Goal: Check status

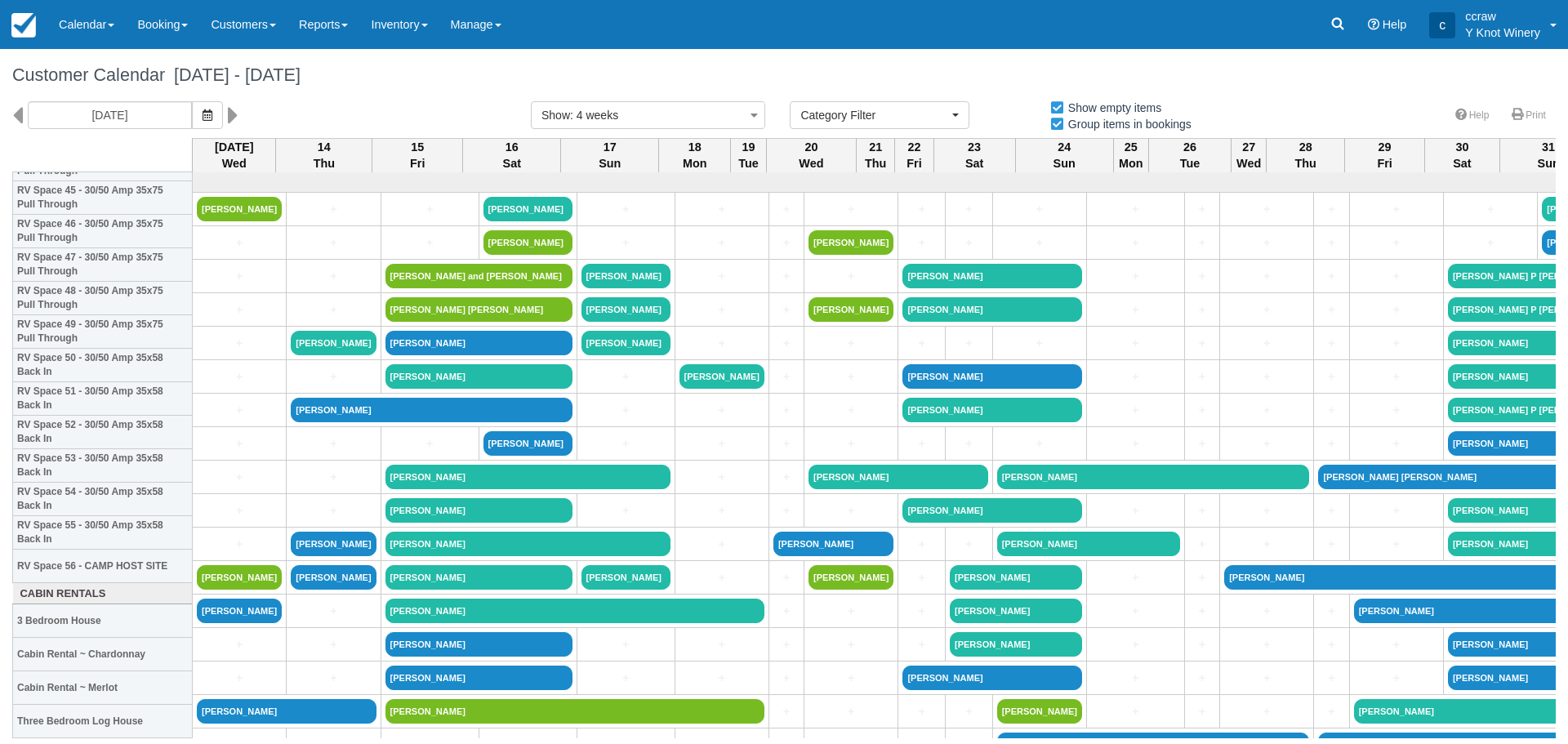
select select
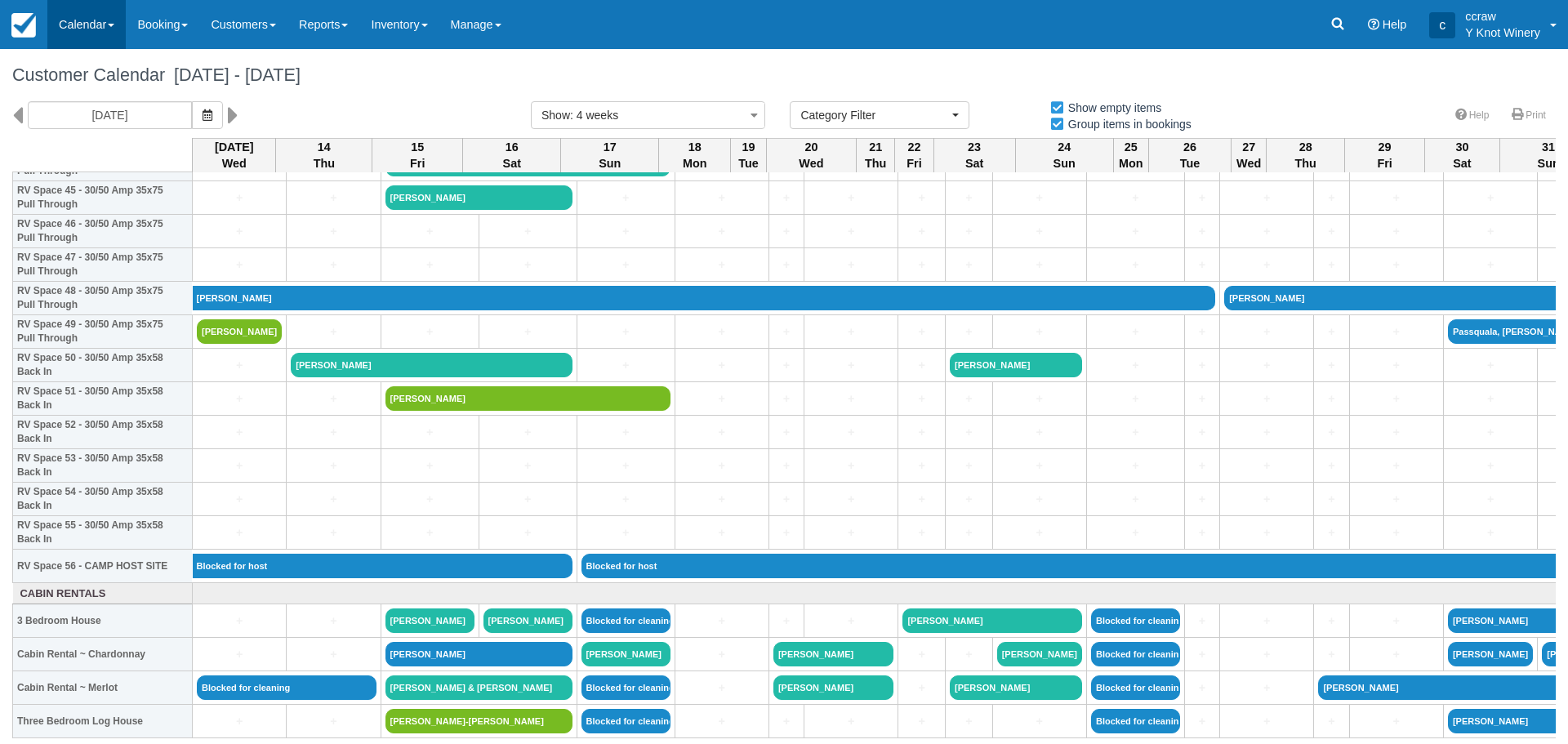
click at [105, 28] on link "Calendar" at bounding box center [86, 25] width 79 height 49
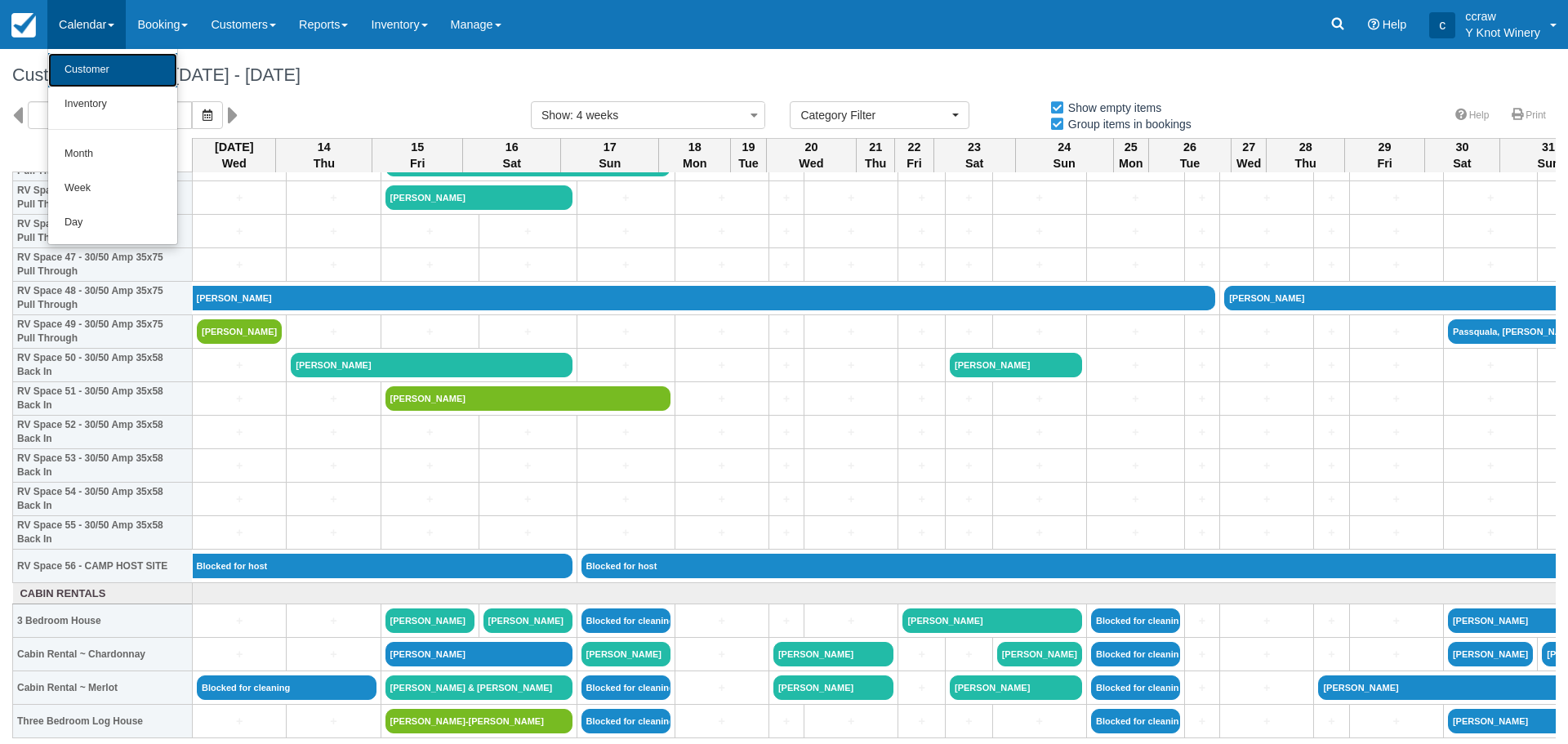
click at [100, 62] on link "Customer" at bounding box center [113, 70] width 129 height 34
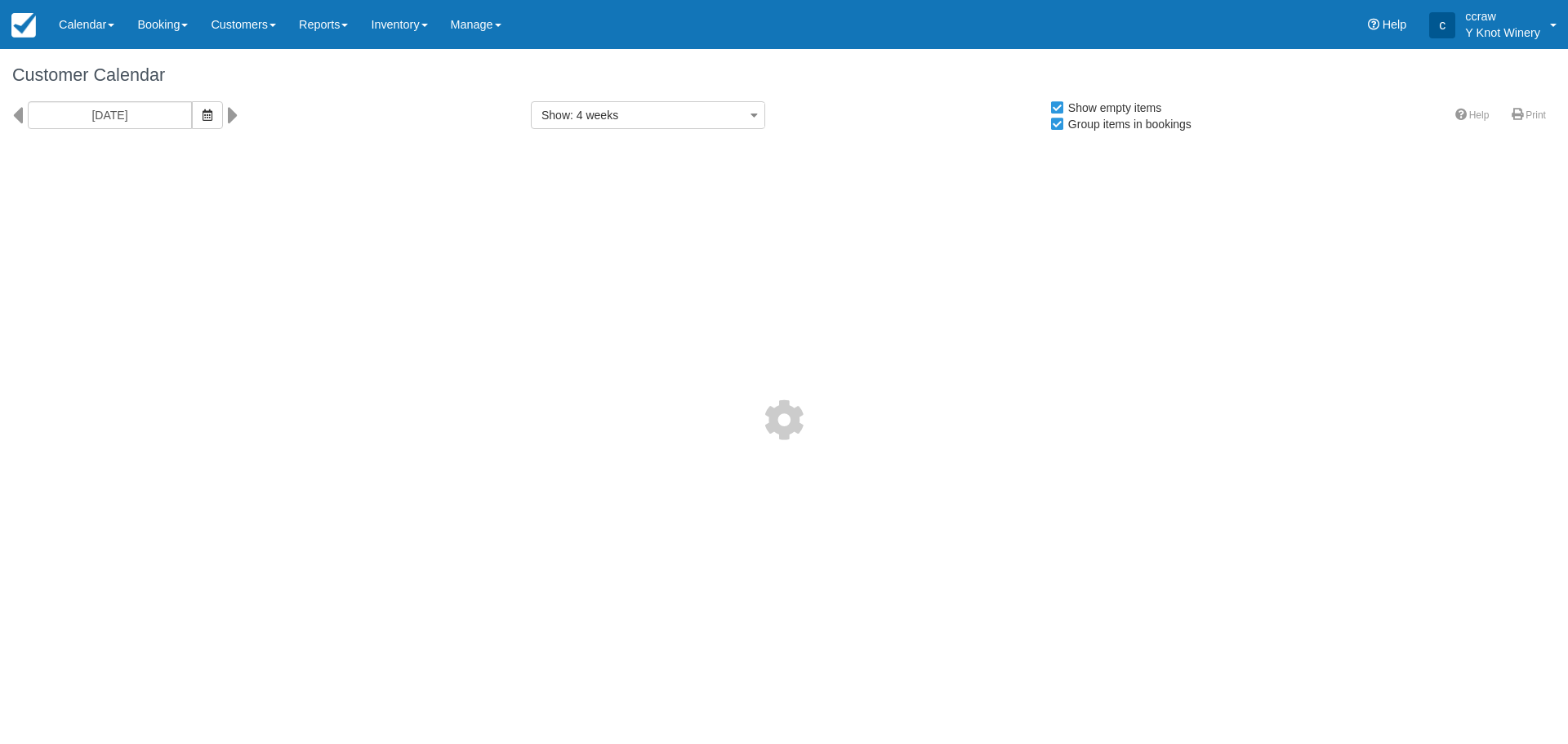
select select
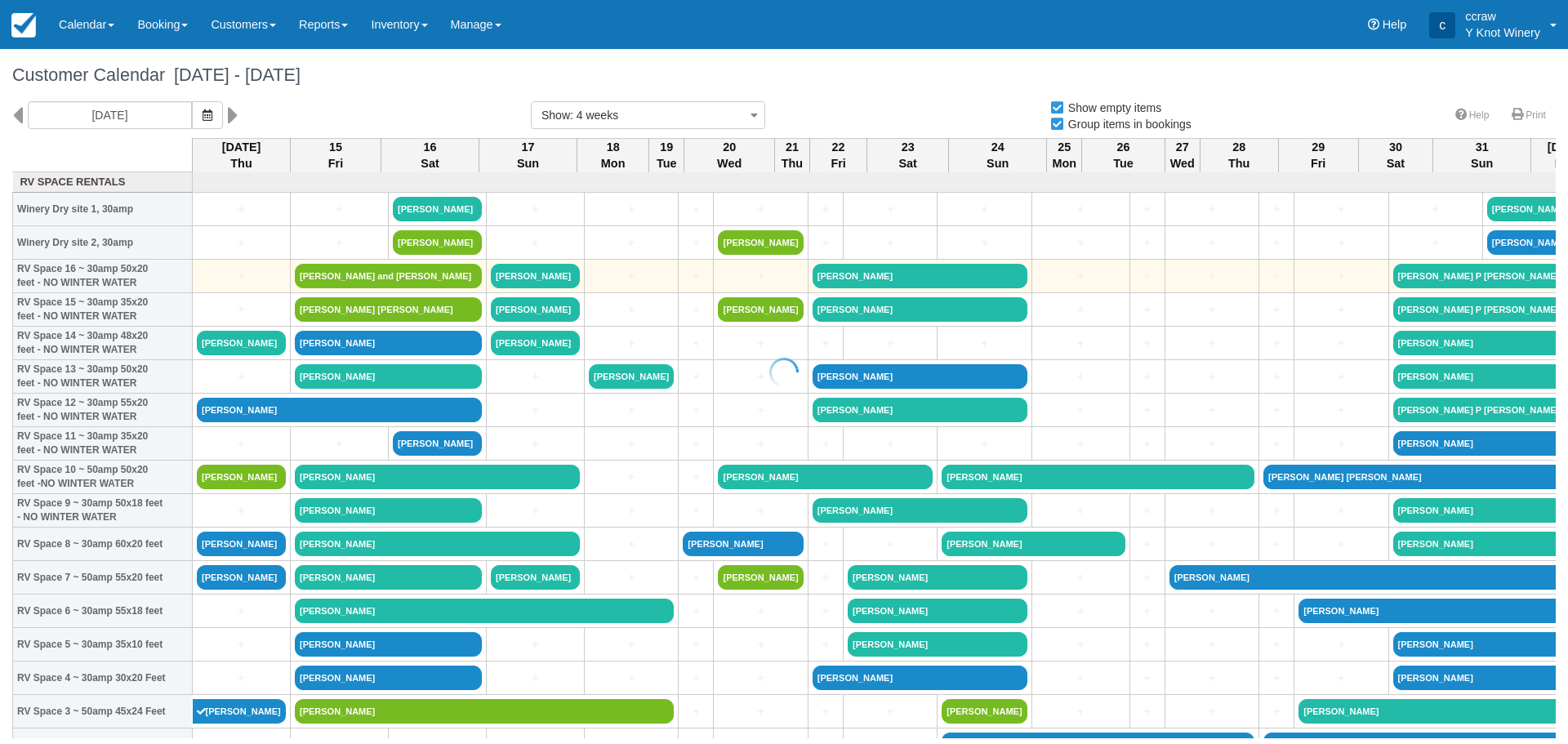
select select
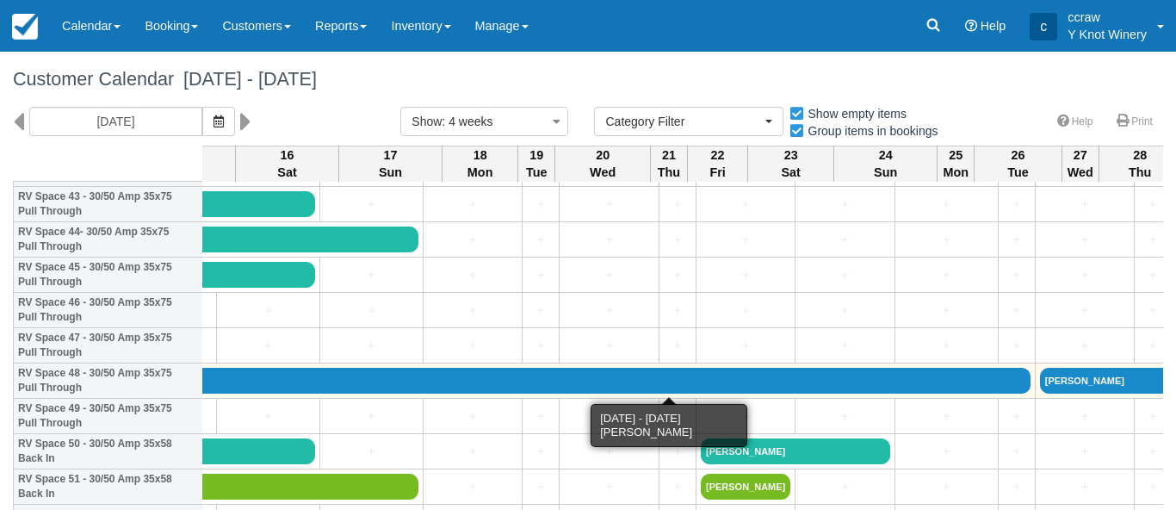
scroll to position [1569, 0]
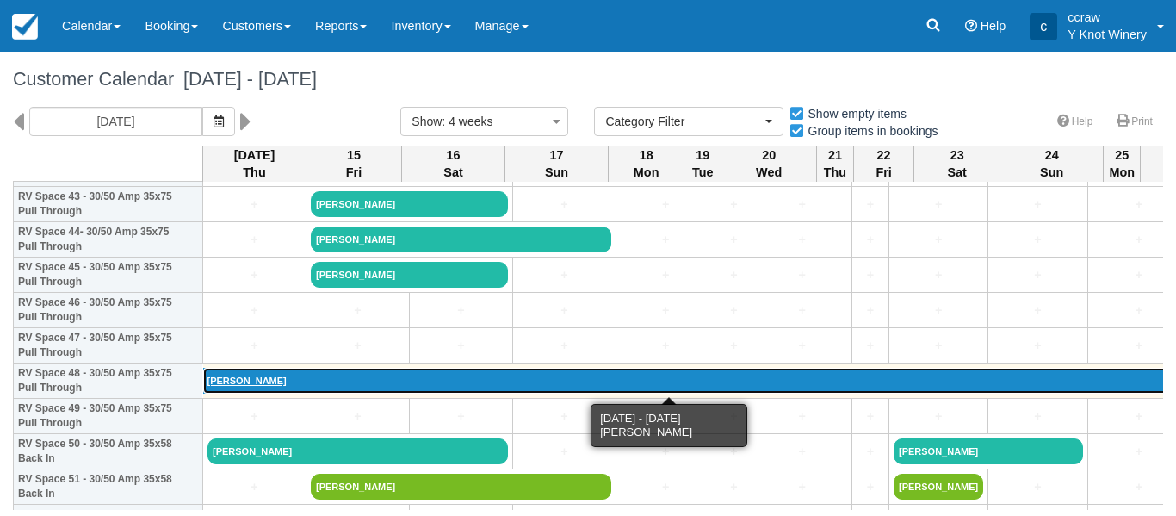
click at [225, 376] on link "[PERSON_NAME]" at bounding box center [713, 381] width 1020 height 26
